Goal: Transaction & Acquisition: Purchase product/service

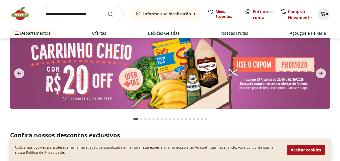
scroll to position [50, 0]
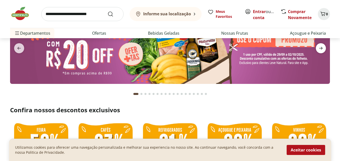
click at [322, 48] on icon "next" at bounding box center [321, 48] width 6 height 6
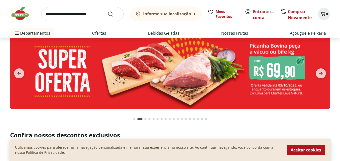
scroll to position [0, 0]
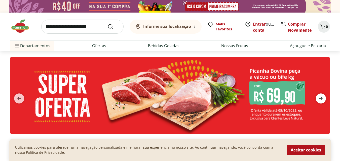
click at [321, 99] on icon "next" at bounding box center [321, 99] width 6 height 6
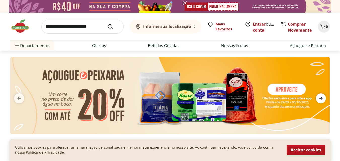
click at [321, 99] on icon "next" at bounding box center [321, 99] width 6 height 6
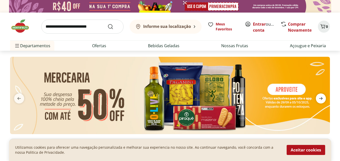
click at [321, 100] on icon "next" at bounding box center [321, 99] width 6 height 6
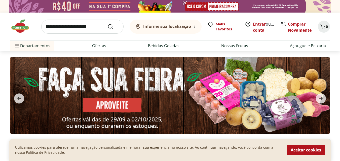
click at [208, 99] on img at bounding box center [170, 95] width 320 height 77
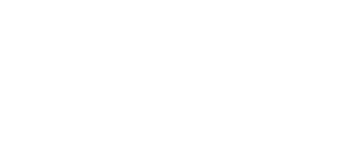
select select "**********"
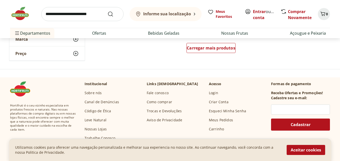
scroll to position [327, 0]
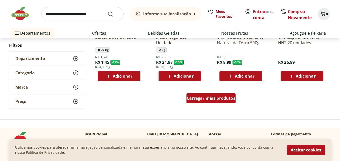
click at [206, 96] on span "Carregar mais produtos" at bounding box center [211, 98] width 49 height 4
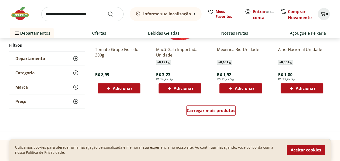
scroll to position [654, 0]
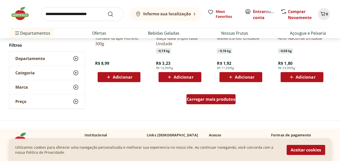
click at [217, 102] on div "Carregar mais produtos" at bounding box center [210, 99] width 49 height 10
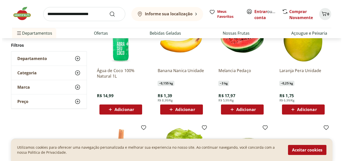
scroll to position [830, 0]
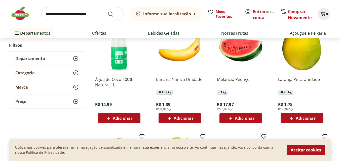
click at [178, 119] on span "Adicionar" at bounding box center [183, 118] width 20 height 4
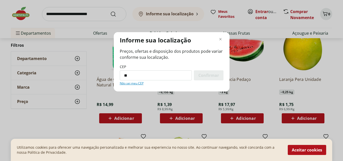
type input "**"
drag, startPoint x: 141, startPoint y: 74, endPoint x: 127, endPoint y: 78, distance: 14.6
click at [118, 74] on div "Informe sua localização Preços, ofertas e disposição dos produtos pode variar c…" at bounding box center [172, 61] width 116 height 59
type input "*********"
drag, startPoint x: 206, startPoint y: 75, endPoint x: 208, endPoint y: 78, distance: 4.1
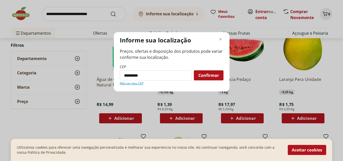
click at [206, 74] on span "Confirmar" at bounding box center [209, 75] width 21 height 4
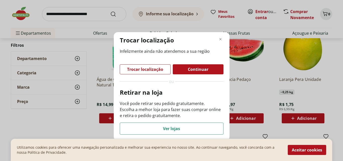
click at [169, 128] on span "Ver lojas" at bounding box center [171, 129] width 17 height 4
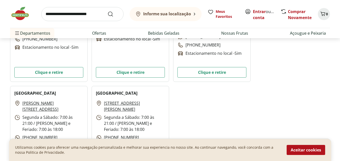
scroll to position [2037, 0]
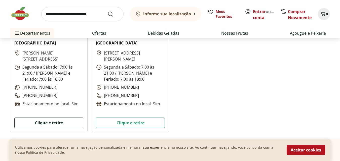
click at [50, 122] on button "Clique e retire" at bounding box center [48, 123] width 69 height 11
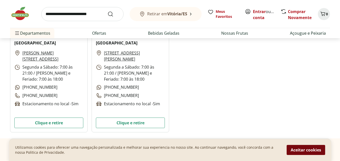
click at [298, 150] on button "Aceitar cookies" at bounding box center [305, 150] width 38 height 10
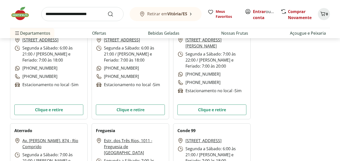
scroll to position [1534, 0]
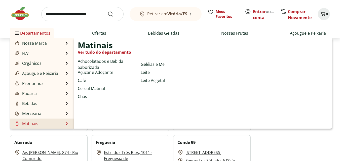
click at [29, 122] on link "Matinais" at bounding box center [26, 124] width 24 height 6
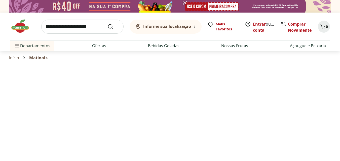
select select "**********"
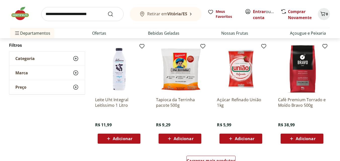
scroll to position [327, 0]
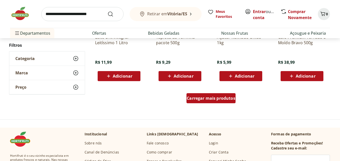
click at [217, 99] on span "Carregar mais produtos" at bounding box center [211, 98] width 49 height 4
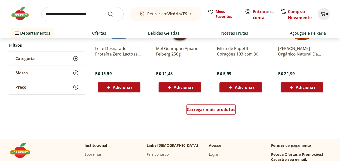
scroll to position [528, 0]
